Goal: Navigation & Orientation: Go to known website

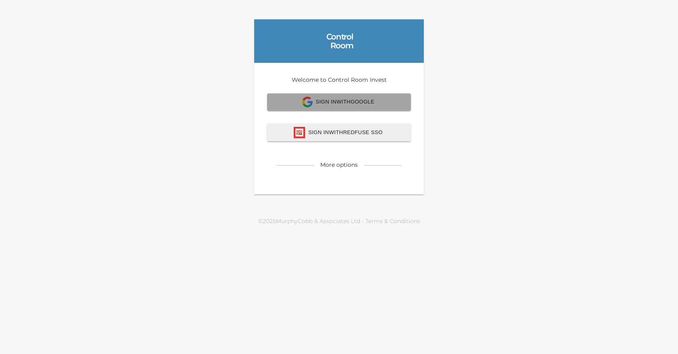
click at [365, 106] on span "Sign In with Google" at bounding box center [339, 102] width 126 height 11
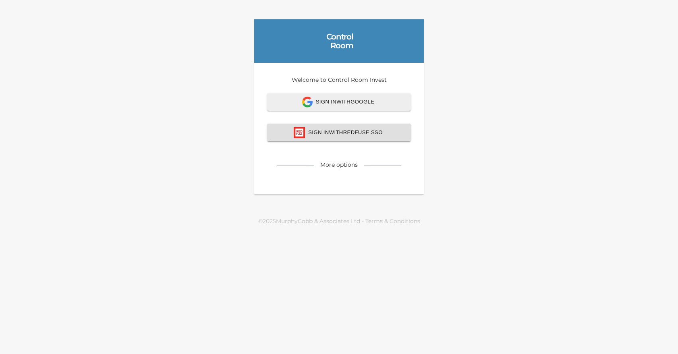
click at [345, 136] on span "Sign In with Redfuse SSO" at bounding box center [339, 132] width 126 height 11
